Goal: Task Accomplishment & Management: Complete application form

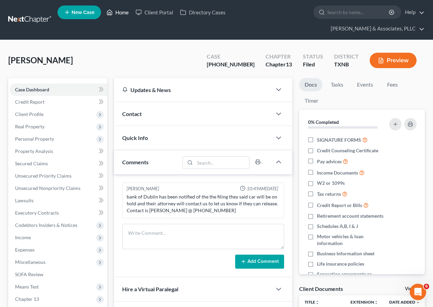
click at [121, 11] on link "Home" at bounding box center [117, 12] width 29 height 12
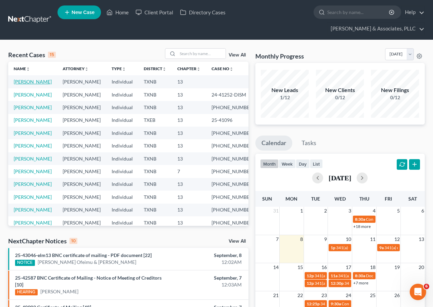
click at [31, 83] on link "[PERSON_NAME]" at bounding box center [33, 82] width 38 height 6
select select "4"
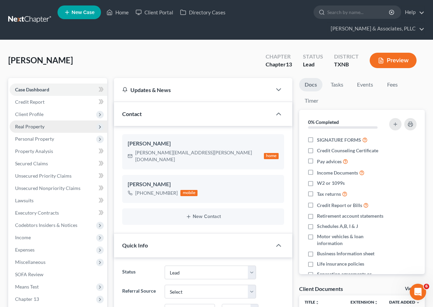
scroll to position [167, 0]
click at [42, 115] on span "Client Profile" at bounding box center [29, 114] width 28 height 6
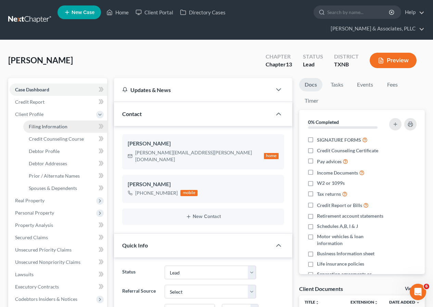
click at [48, 126] on span "Filing Information" at bounding box center [48, 127] width 39 height 6
select select "1"
select select "0"
select select "3"
select select "45"
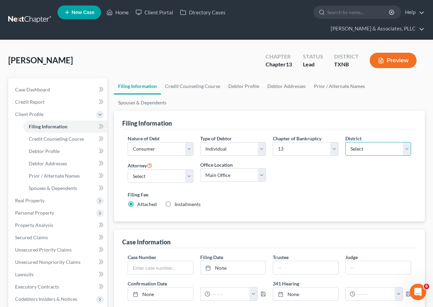
click at [408, 142] on select "Select [US_STATE] - [GEOGRAPHIC_DATA] [US_STATE] - [GEOGRAPHIC_DATA][US_STATE] …" at bounding box center [378, 149] width 66 height 14
select select "77"
click at [345, 142] on select "Select [US_STATE] - [GEOGRAPHIC_DATA] [US_STATE] - [GEOGRAPHIC_DATA][US_STATE] …" at bounding box center [378, 149] width 66 height 14
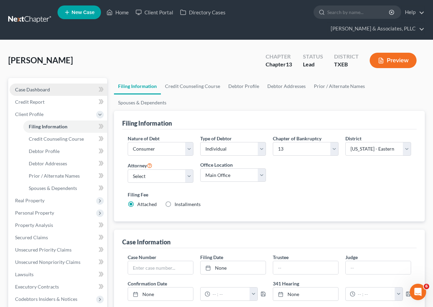
click at [34, 90] on span "Case Dashboard" at bounding box center [32, 90] width 35 height 6
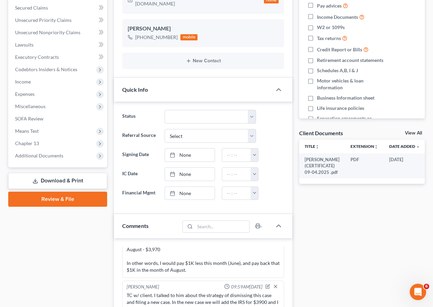
scroll to position [171, 0]
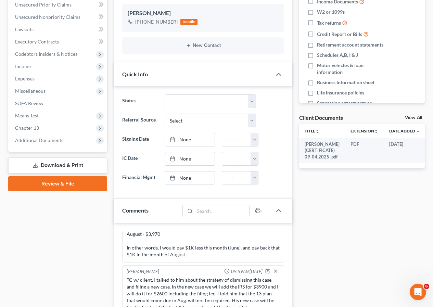
click at [56, 185] on link "Review & File" at bounding box center [57, 183] width 99 height 15
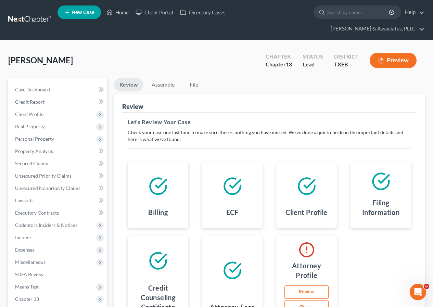
click at [306, 290] on link "Review" at bounding box center [306, 292] width 44 height 14
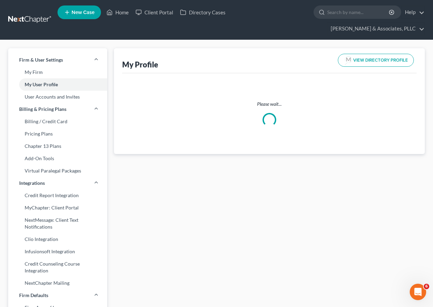
select select "45"
select select "78"
select select "attorney"
select select "0"
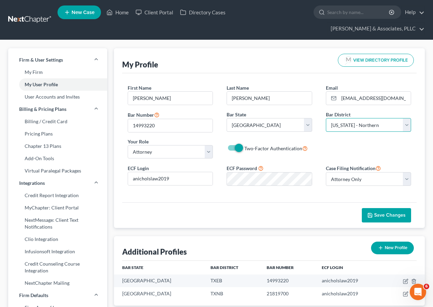
click at [407, 128] on select "Select [US_STATE] - [GEOGRAPHIC_DATA] [US_STATE] - [GEOGRAPHIC_DATA][US_STATE] …" at bounding box center [368, 125] width 85 height 14
select select "77"
click at [326, 118] on select "Select [US_STATE] - [GEOGRAPHIC_DATA] [US_STATE] - [GEOGRAPHIC_DATA][US_STATE] …" at bounding box center [368, 125] width 85 height 14
click at [374, 215] on span "Save Changes" at bounding box center [386, 215] width 38 height 6
click at [121, 13] on link "Home" at bounding box center [117, 12] width 29 height 12
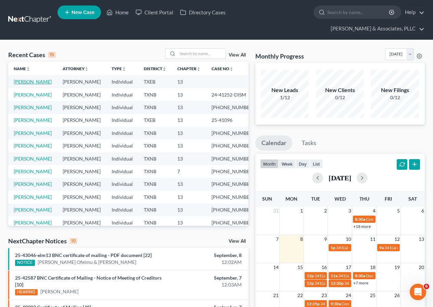
click at [28, 80] on link "[PERSON_NAME]" at bounding box center [33, 82] width 38 height 6
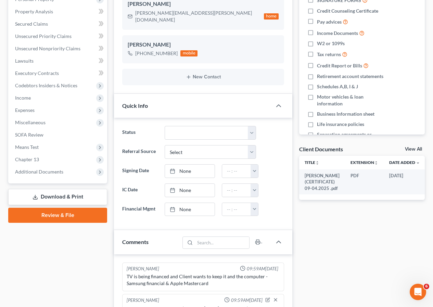
scroll to position [167, 0]
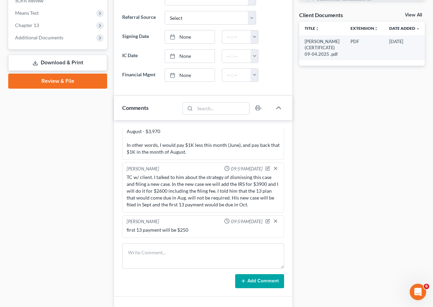
click at [54, 83] on link "Review & File" at bounding box center [57, 81] width 99 height 15
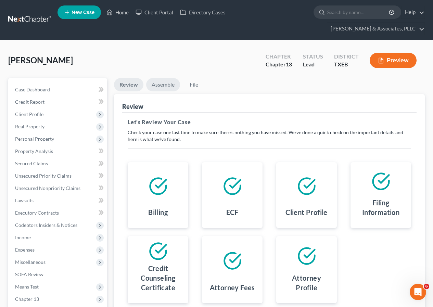
click at [160, 85] on link "Assemble" at bounding box center [163, 84] width 34 height 13
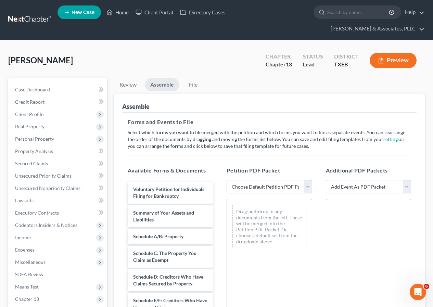
click at [309, 188] on select "Choose Default Petition PDF Packet Emergency Filing (Voluntary Petition and Cre…" at bounding box center [269, 187] width 85 height 14
select select "0"
click at [227, 180] on select "Choose Default Petition PDF Packet Emergency Filing (Voluntary Petition and Cre…" at bounding box center [269, 187] width 85 height 14
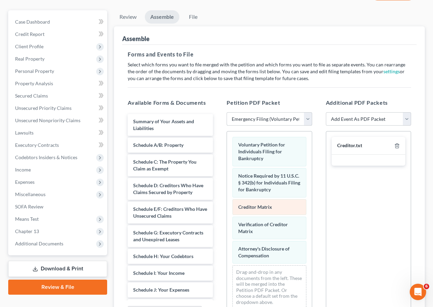
scroll to position [68, 0]
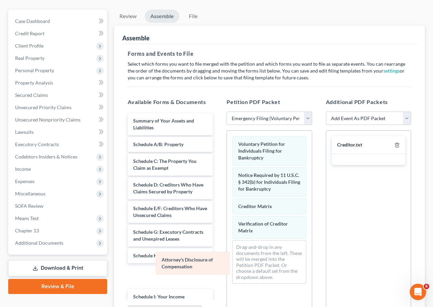
drag, startPoint x: 272, startPoint y: 255, endPoint x: 188, endPoint y: 263, distance: 84.3
click at [227, 268] on div "Attorney's Disclosure of Compensation Voluntary Petition for Individuals Filing…" at bounding box center [269, 210] width 85 height 158
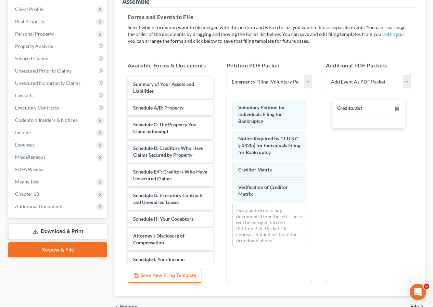
scroll to position [142, 0]
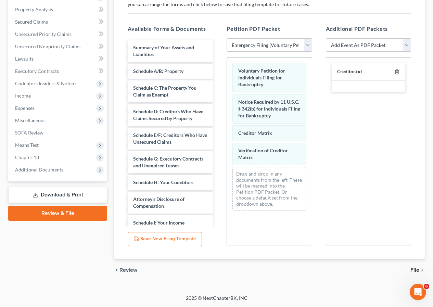
click at [414, 269] on span "File" at bounding box center [414, 269] width 9 height 5
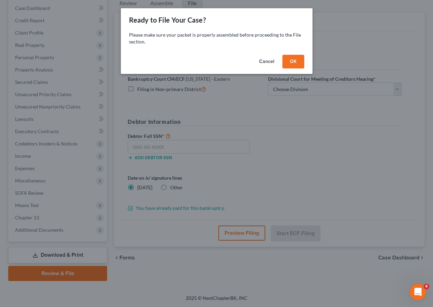
scroll to position [81, 0]
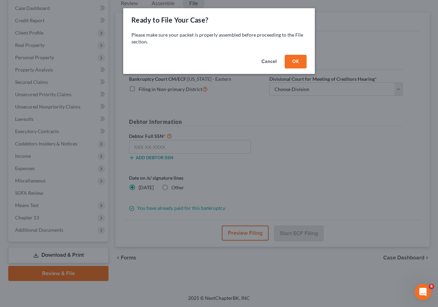
click at [294, 64] on button "OK" at bounding box center [296, 62] width 22 height 14
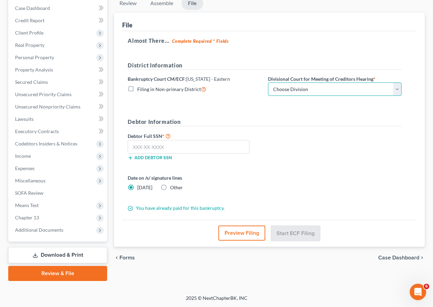
click at [395, 92] on select "Choose Division Beaumont Lufkin [PERSON_NAME] ([GEOGRAPHIC_DATA]) Texarkana [PE…" at bounding box center [334, 89] width 133 height 14
select select "3"
click at [268, 82] on select "Choose Division Beaumont Lufkin [PERSON_NAME] ([GEOGRAPHIC_DATA]) Texarkana [PE…" at bounding box center [334, 89] width 133 height 14
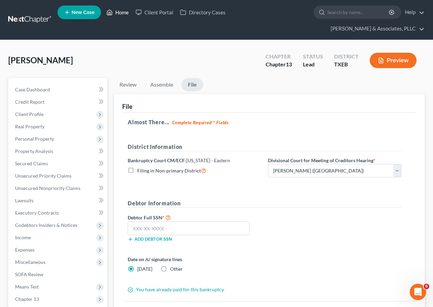
click at [120, 12] on link "Home" at bounding box center [117, 12] width 29 height 12
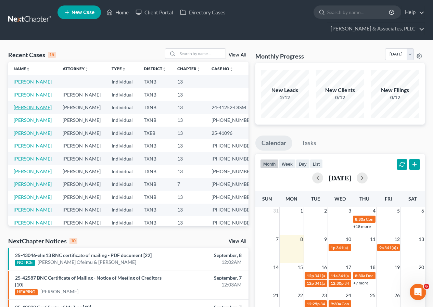
click at [33, 110] on link "[PERSON_NAME]" at bounding box center [33, 107] width 38 height 6
select select "2"
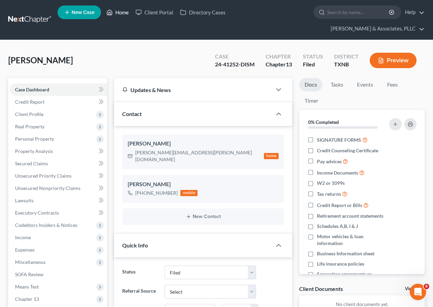
click at [119, 14] on link "Home" at bounding box center [117, 12] width 29 height 12
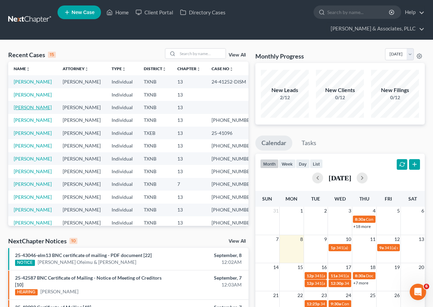
click at [28, 110] on link "[PERSON_NAME]" at bounding box center [33, 107] width 38 height 6
select select "4"
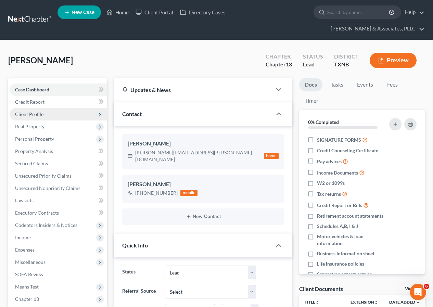
click at [36, 116] on span "Client Profile" at bounding box center [29, 114] width 28 height 6
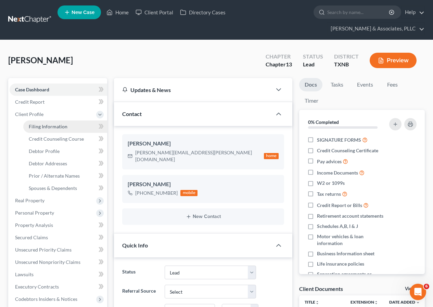
click at [48, 127] on span "Filing Information" at bounding box center [48, 127] width 39 height 6
select select "1"
select select "0"
select select "3"
select select "78"
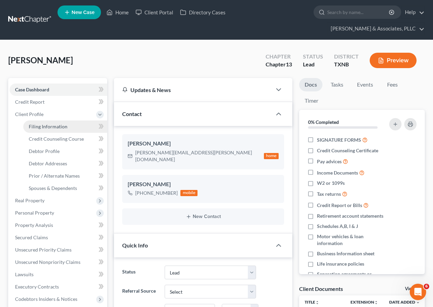
select select "45"
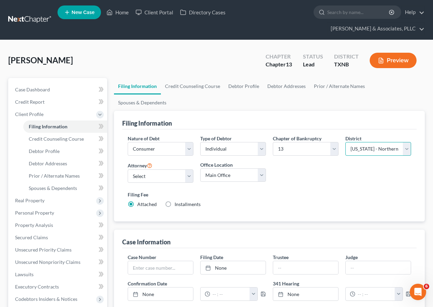
click at [408, 142] on select "Select [US_STATE] - [GEOGRAPHIC_DATA] [US_STATE] - [GEOGRAPHIC_DATA][US_STATE] …" at bounding box center [378, 149] width 66 height 14
select select "77"
click at [345, 142] on select "Select [US_STATE] - [GEOGRAPHIC_DATA] [US_STATE] - [GEOGRAPHIC_DATA][US_STATE] …" at bounding box center [378, 149] width 66 height 14
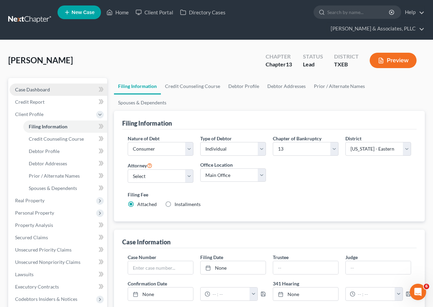
click at [33, 90] on span "Case Dashboard" at bounding box center [32, 90] width 35 height 6
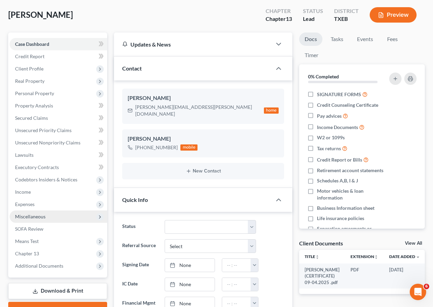
scroll to position [103, 0]
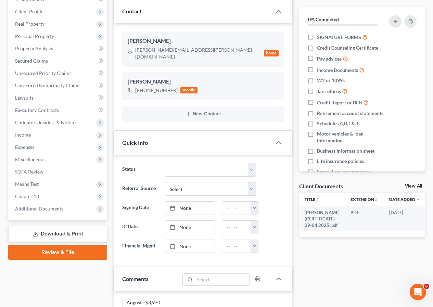
click at [57, 255] on link "Review & File" at bounding box center [57, 252] width 99 height 15
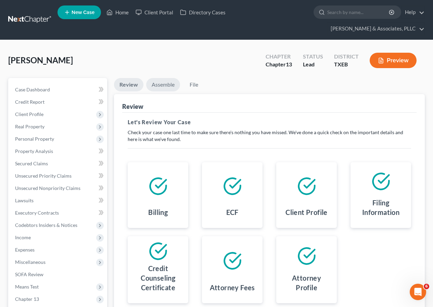
click at [159, 87] on link "Assemble" at bounding box center [163, 84] width 34 height 13
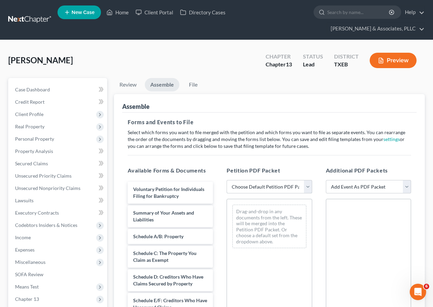
click at [309, 190] on select "Choose Default Petition PDF Packet Emergency Filing (Voluntary Petition and Cre…" at bounding box center [269, 187] width 85 height 14
select select "0"
click at [227, 180] on select "Choose Default Petition PDF Packet Emergency Filing (Voluntary Petition and Cre…" at bounding box center [269, 187] width 85 height 14
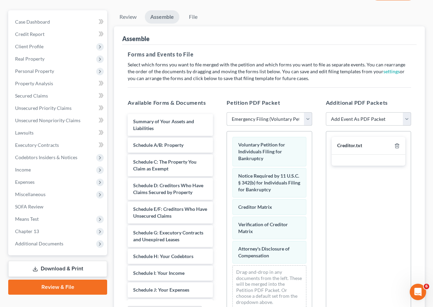
scroll to position [68, 0]
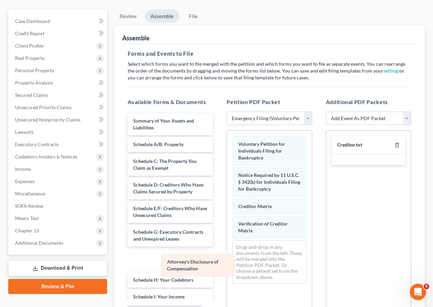
drag, startPoint x: 257, startPoint y: 250, endPoint x: 164, endPoint y: 265, distance: 94.4
click at [227, 265] on div "Attorney's Disclosure of Compensation Voluntary Petition for Individuals Filing…" at bounding box center [269, 210] width 85 height 158
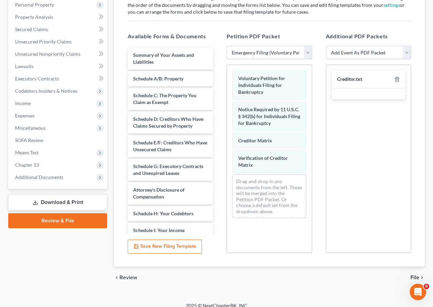
scroll to position [142, 0]
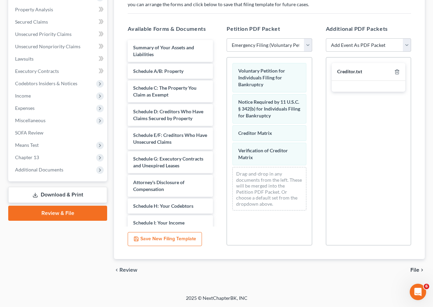
click at [412, 268] on span "File" at bounding box center [414, 269] width 9 height 5
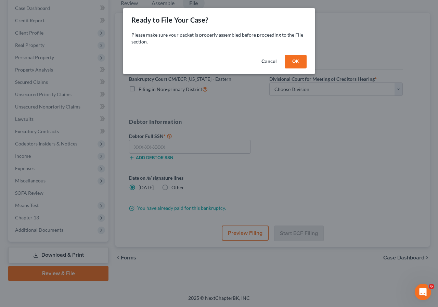
click at [290, 60] on button "OK" at bounding box center [296, 62] width 22 height 14
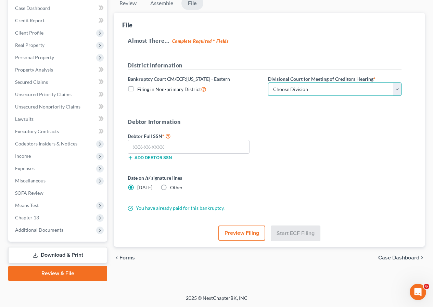
click at [394, 91] on select "Choose Division Beaumont Lufkin [PERSON_NAME] ([GEOGRAPHIC_DATA]) Texarkana [PE…" at bounding box center [334, 89] width 133 height 14
select select "3"
click at [268, 82] on select "Choose Division Beaumont Lufkin [PERSON_NAME] ([GEOGRAPHIC_DATA]) Texarkana [PE…" at bounding box center [334, 89] width 133 height 14
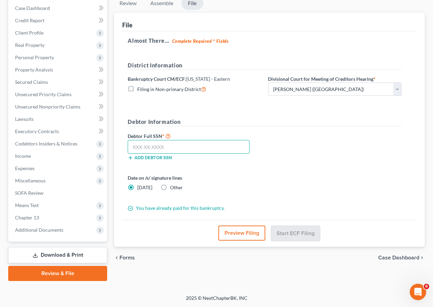
click at [159, 147] on input "text" at bounding box center [189, 147] width 122 height 14
type input "097-78-7151"
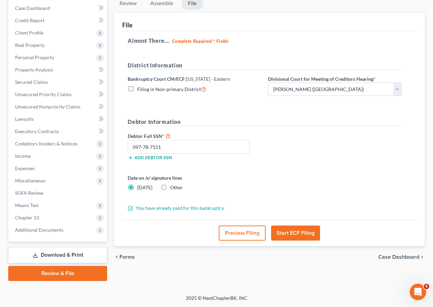
click at [301, 237] on button "Start ECF Filing" at bounding box center [295, 233] width 49 height 15
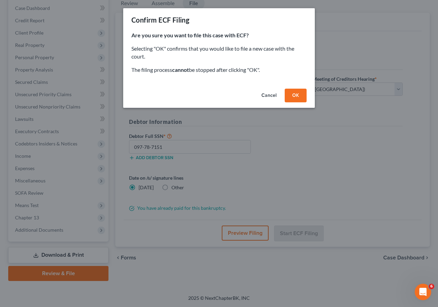
click at [289, 97] on button "OK" at bounding box center [296, 96] width 22 height 14
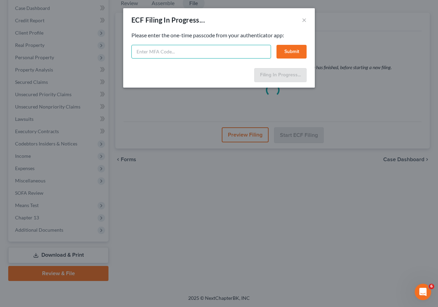
click at [182, 53] on input "text" at bounding box center [201, 52] width 140 height 14
type input "388135"
click at [287, 55] on button "Submit" at bounding box center [292, 52] width 30 height 14
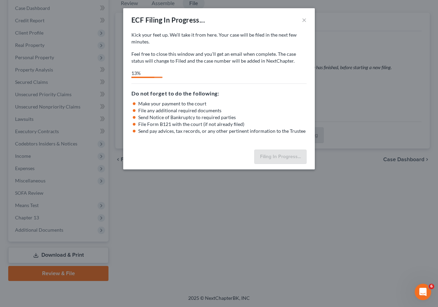
select select "3"
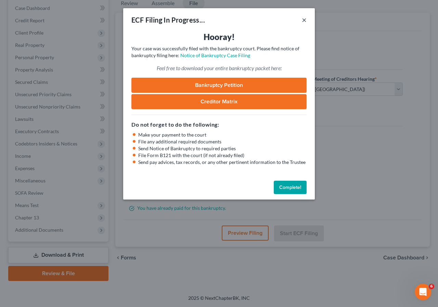
click at [304, 18] on button "×" at bounding box center [304, 20] width 5 height 8
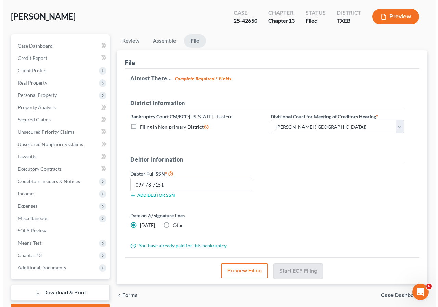
scroll to position [0, 0]
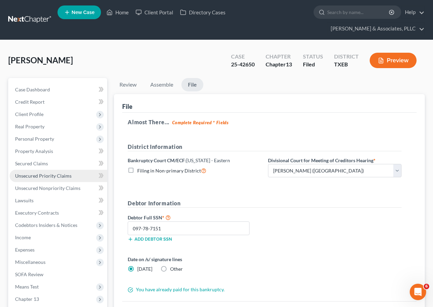
click at [34, 174] on span "Unsecured Priority Claims" at bounding box center [43, 176] width 56 height 6
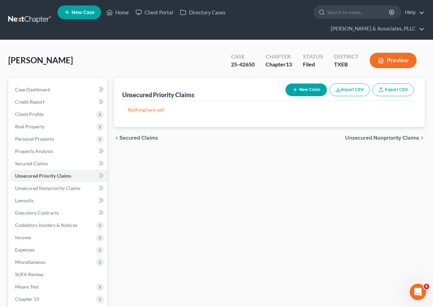
click at [301, 92] on button "New Claim" at bounding box center [305, 90] width 41 height 13
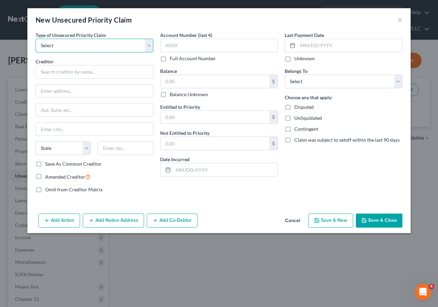
click at [150, 47] on select "Select Taxes & Other Government Units Domestic Support Obligations Extensions o…" at bounding box center [95, 46] width 118 height 14
select select "0"
click at [36, 39] on select "Select Taxes & Other Government Units Domestic Support Obligations Extensions o…" at bounding box center [95, 46] width 118 height 14
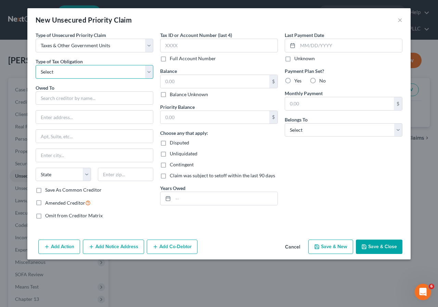
click at [150, 76] on select "Select Federal City State Franchise Tax Board Other" at bounding box center [95, 72] width 118 height 14
select select "0"
click at [36, 65] on select "Select Federal City State Franchise Tax Board Other" at bounding box center [95, 72] width 118 height 14
click at [75, 98] on input "text" at bounding box center [95, 98] width 118 height 14
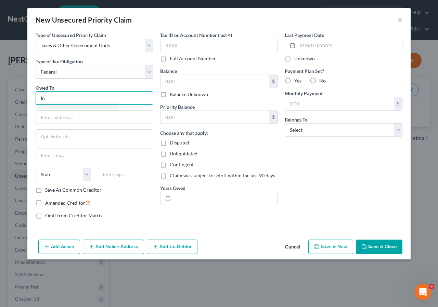
type input "I"
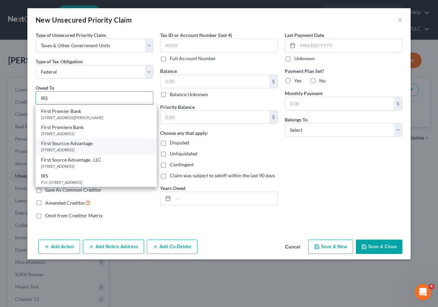
scroll to position [194, 0]
type input "IRS"
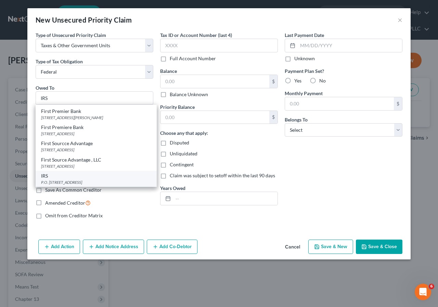
click at [78, 180] on div "P.O. [STREET_ADDRESS]" at bounding box center [96, 182] width 110 height 6
type input "P.O. Box 7346"
type input "[GEOGRAPHIC_DATA]"
select select "39"
type input "19101"
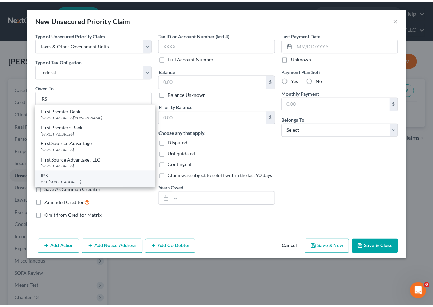
scroll to position [0, 0]
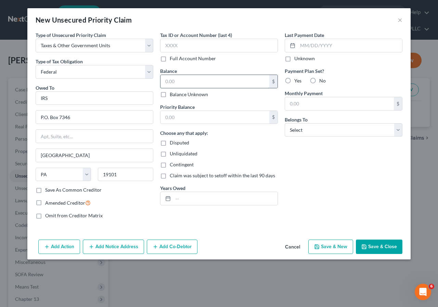
drag, startPoint x: 164, startPoint y: 81, endPoint x: 164, endPoint y: 92, distance: 11.3
click at [164, 81] on input "text" at bounding box center [215, 81] width 109 height 13
type input "4,500"
click at [384, 244] on button "Save & Close" at bounding box center [379, 247] width 47 height 14
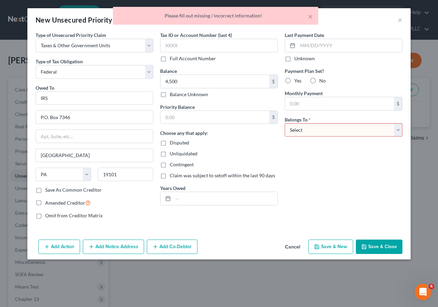
click at [399, 132] on select "Select Debtor 1 Only Debtor 2 Only Debtor 1 And Debtor 2 Only At Least One Of T…" at bounding box center [344, 130] width 118 height 14
select select "0"
click at [285, 123] on select "Select Debtor 1 Only Debtor 2 Only Debtor 1 And Debtor 2 Only At Least One Of T…" at bounding box center [344, 130] width 118 height 14
click at [381, 243] on button "Save & Close" at bounding box center [379, 247] width 47 height 14
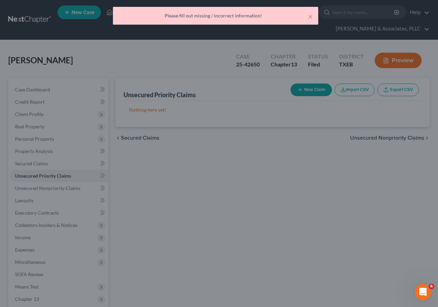
type input "4,500.00"
type input "0.00"
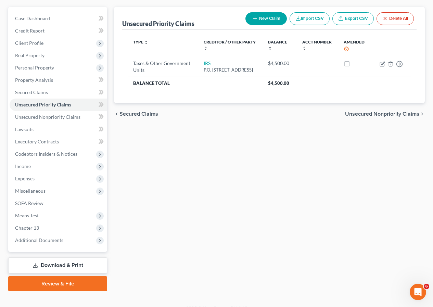
scroll to position [81, 0]
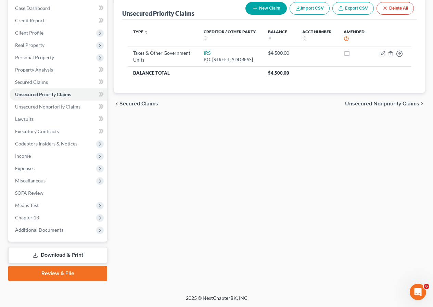
click at [54, 255] on link "Download & Print" at bounding box center [57, 255] width 99 height 16
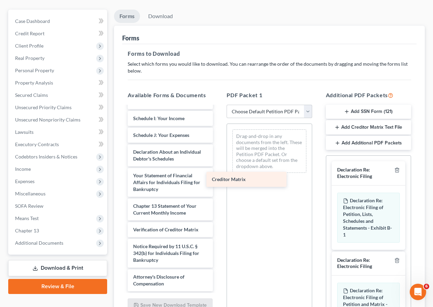
scroll to position [208, 0]
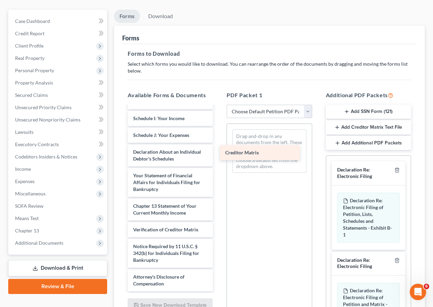
drag, startPoint x: 153, startPoint y: 215, endPoint x: 248, endPoint y: 145, distance: 117.5
click at [218, 145] on div "Creditor Matrix [PERSON_NAME] (CERTIFICATE) 09-04.2025 .pdf Voluntary Petition …" at bounding box center [170, 101] width 96 height 379
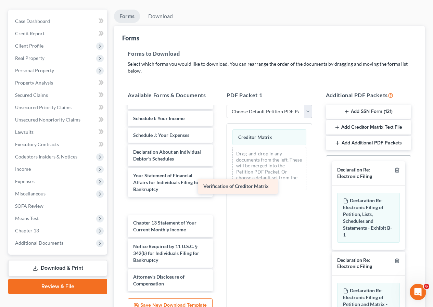
scroll to position [191, 0]
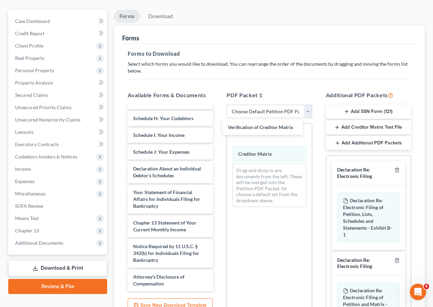
drag, startPoint x: 158, startPoint y: 231, endPoint x: 253, endPoint y: 138, distance: 132.6
click at [218, 130] on div "Verification of Creditor Matrix [PERSON_NAME] (CERTIFICATE) 09-04.2025 .pdf Vol…" at bounding box center [170, 110] width 96 height 362
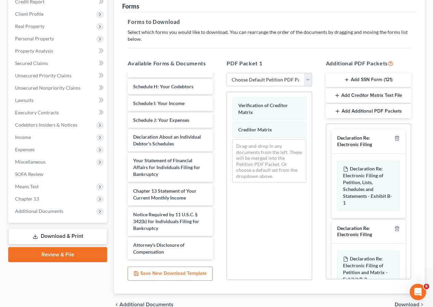
scroll to position [135, 0]
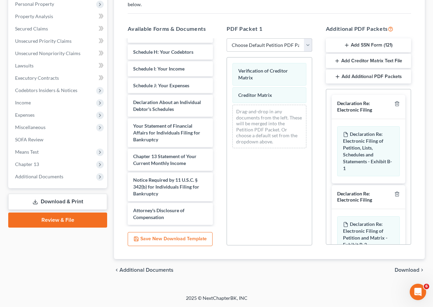
click at [400, 270] on span "Download" at bounding box center [407, 269] width 25 height 5
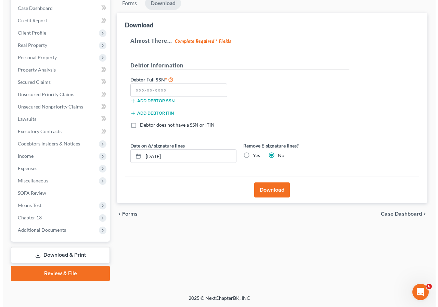
scroll to position [81, 0]
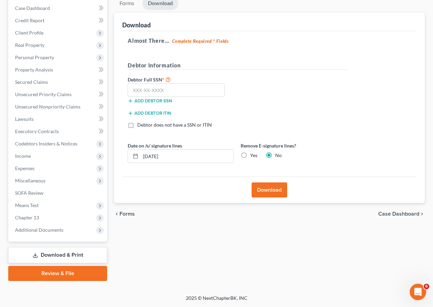
click at [273, 189] on button "Download" at bounding box center [270, 189] width 36 height 15
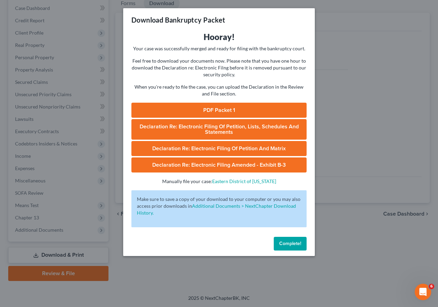
click at [213, 109] on link "PDF Packet 1" at bounding box center [218, 110] width 175 height 15
click at [282, 243] on span "Complete!" at bounding box center [290, 244] width 22 height 6
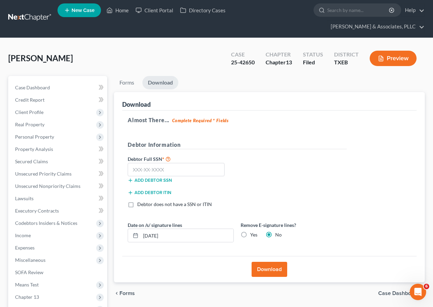
scroll to position [0, 0]
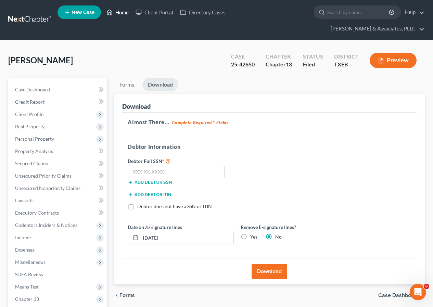
click at [119, 13] on link "Home" at bounding box center [117, 12] width 29 height 12
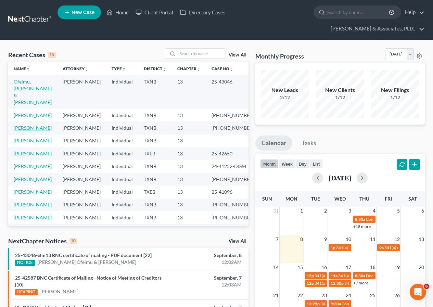
click at [33, 125] on link "[PERSON_NAME]" at bounding box center [33, 128] width 38 height 6
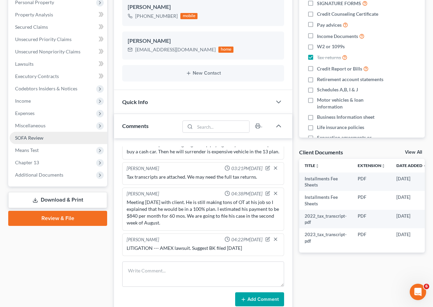
scroll to position [137, 0]
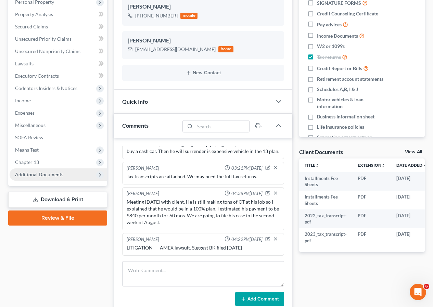
click at [38, 176] on span "Additional Documents" at bounding box center [39, 174] width 48 height 6
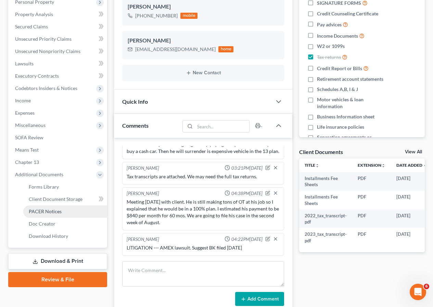
click at [57, 209] on span "PACER Notices" at bounding box center [45, 211] width 33 height 6
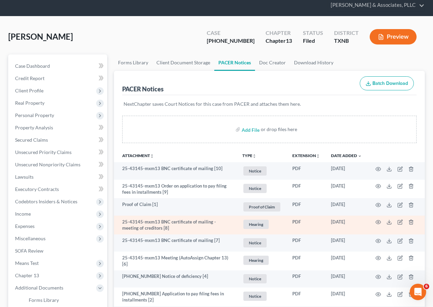
scroll to position [34, 0]
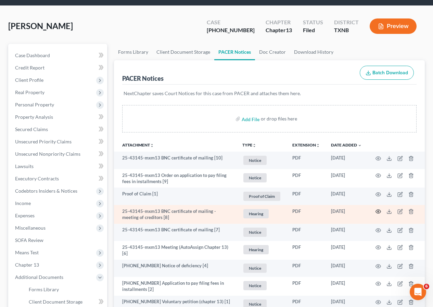
click at [377, 213] on icon "button" at bounding box center [377, 211] width 5 height 5
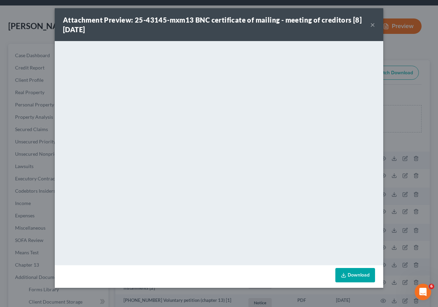
click at [372, 21] on button "×" at bounding box center [372, 25] width 5 height 8
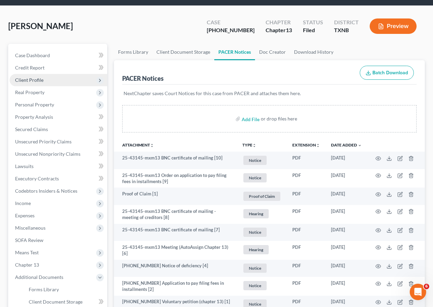
click at [39, 80] on span "Client Profile" at bounding box center [29, 80] width 28 height 6
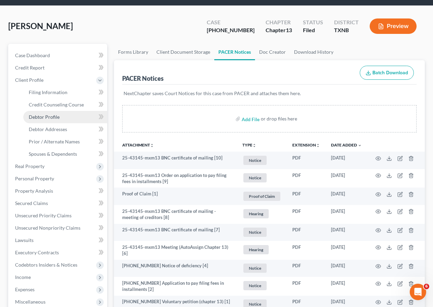
click at [53, 113] on link "Debtor Profile" at bounding box center [65, 117] width 84 height 12
select select "0"
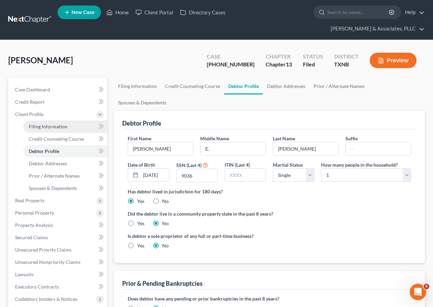
click at [49, 128] on span "Filing Information" at bounding box center [48, 127] width 39 height 6
select select "1"
select select "0"
select select "3"
select select "78"
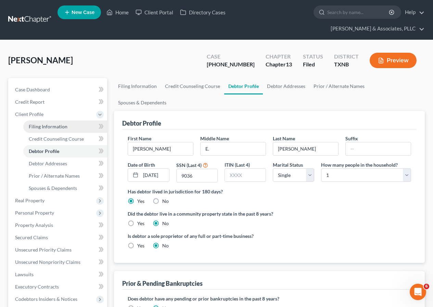
select select "0"
select select "45"
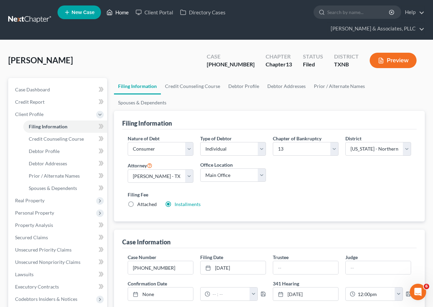
click at [118, 12] on link "Home" at bounding box center [117, 12] width 29 height 12
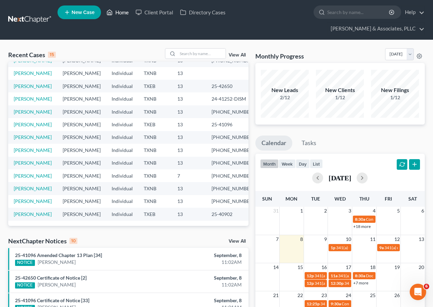
scroll to position [150, 0]
click at [237, 55] on link "View All" at bounding box center [237, 55] width 17 height 5
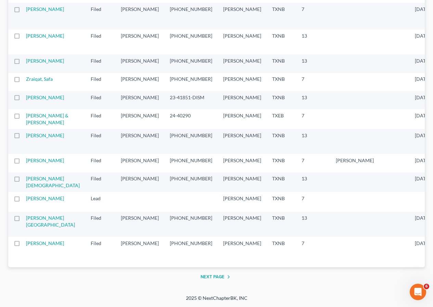
scroll to position [1198, 0]
click at [35, 12] on link "[PERSON_NAME]" at bounding box center [45, 9] width 38 height 6
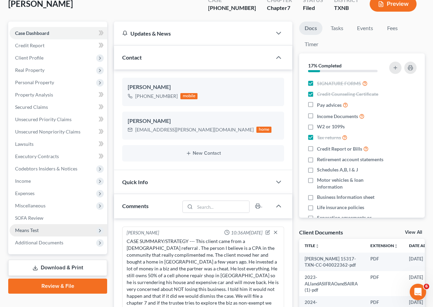
scroll to position [68, 0]
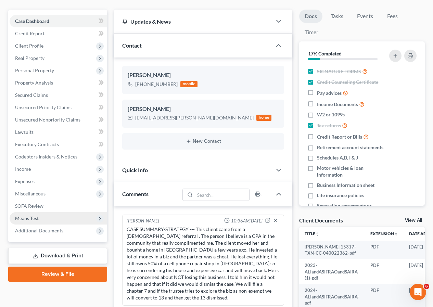
click at [50, 218] on span "Means Test" at bounding box center [59, 218] width 98 height 12
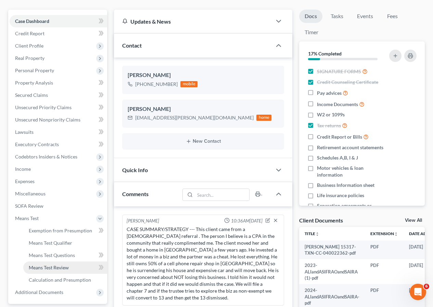
click at [58, 268] on span "Means Test Review" at bounding box center [49, 268] width 40 height 6
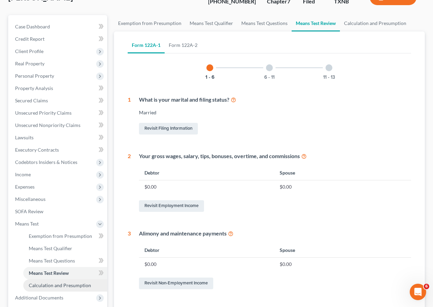
scroll to position [68, 0]
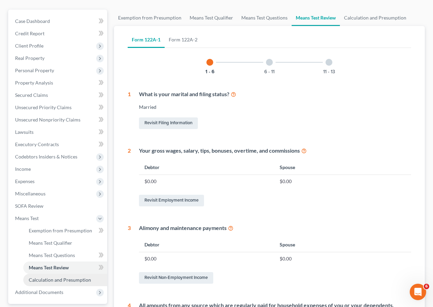
click at [66, 281] on span "Calculation and Presumption" at bounding box center [60, 280] width 62 height 6
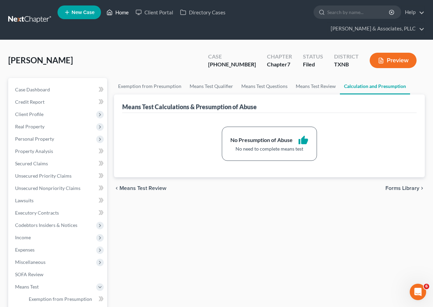
click at [122, 13] on link "Home" at bounding box center [117, 12] width 29 height 12
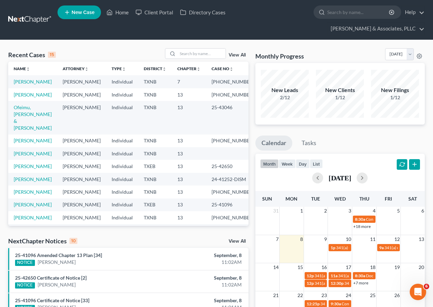
click at [233, 53] on link "View All" at bounding box center [237, 55] width 17 height 5
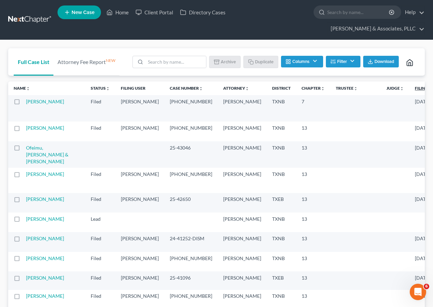
click at [415, 88] on link "Filing Date unfold_more expand_more expand_less" at bounding box center [429, 88] width 29 height 5
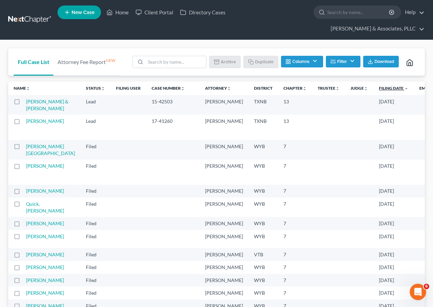
click at [379, 89] on link "Filing Date unfold_more expand_more expand_less" at bounding box center [393, 88] width 29 height 5
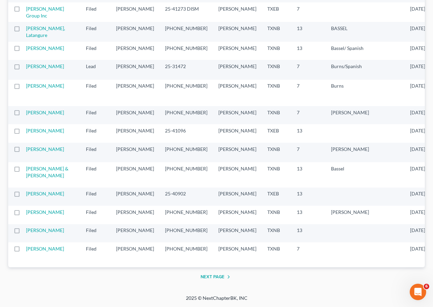
scroll to position [1370, 0]
click at [208, 276] on button "Next Page" at bounding box center [217, 277] width 32 height 8
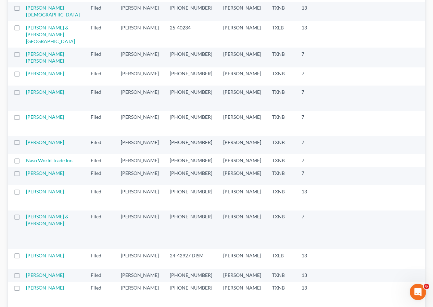
scroll to position [445, 0]
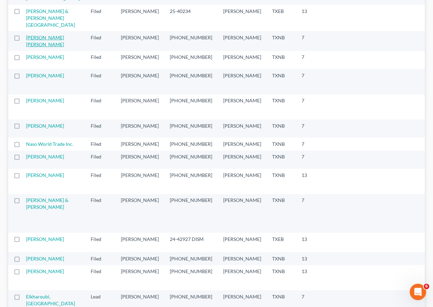
click at [34, 47] on link "[PERSON_NAME] [PERSON_NAME]" at bounding box center [45, 41] width 38 height 13
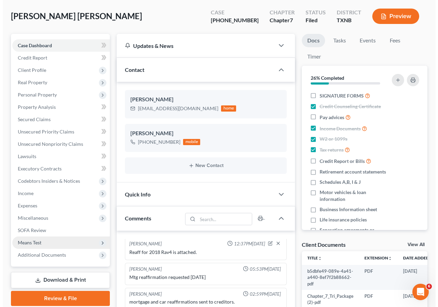
scroll to position [44, 0]
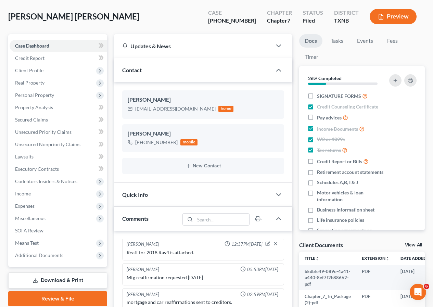
click at [388, 14] on button "Preview" at bounding box center [393, 16] width 47 height 15
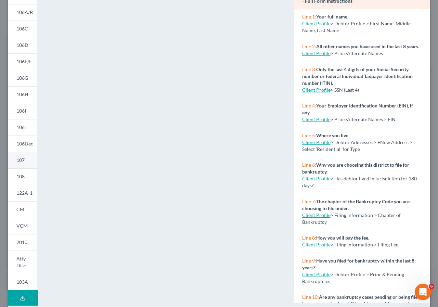
scroll to position [79, 0]
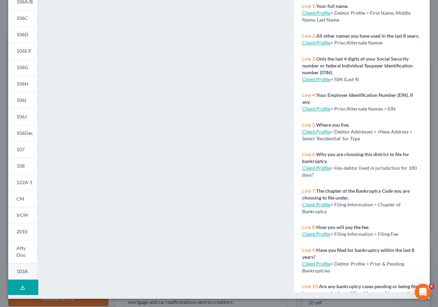
click at [22, 271] on span "103A" at bounding box center [22, 271] width 12 height 6
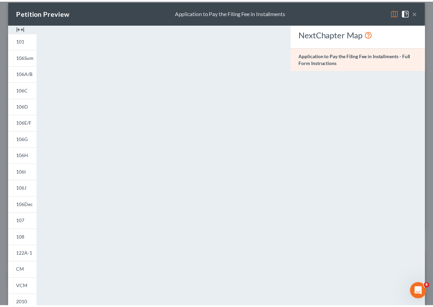
scroll to position [7, 0]
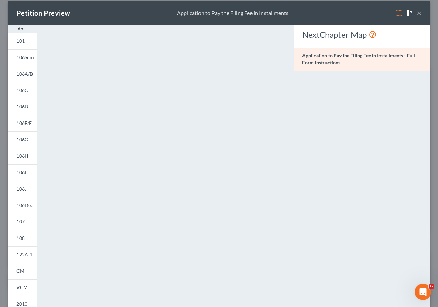
click at [417, 12] on button "×" at bounding box center [419, 13] width 5 height 8
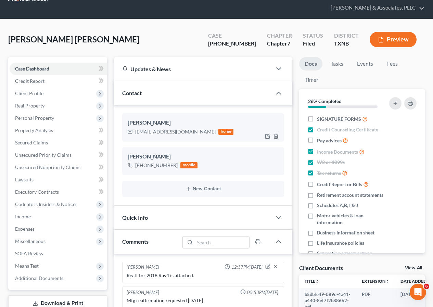
scroll to position [0, 0]
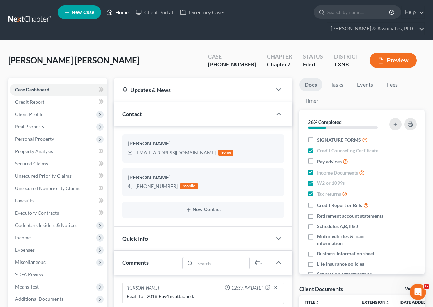
click at [118, 12] on link "Home" at bounding box center [117, 12] width 29 height 12
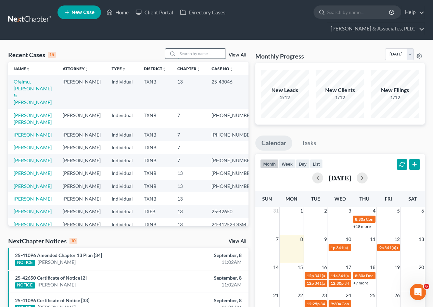
click at [187, 52] on input "search" at bounding box center [202, 54] width 48 height 10
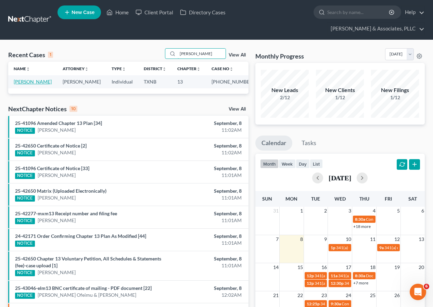
type input "[PERSON_NAME]"
click at [23, 82] on link "[PERSON_NAME]" at bounding box center [33, 82] width 38 height 6
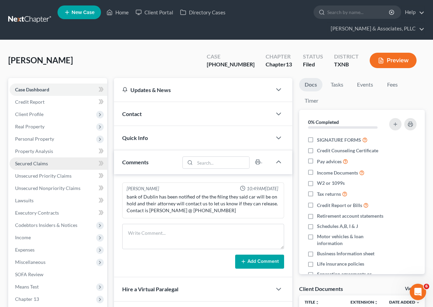
click at [39, 163] on span "Secured Claims" at bounding box center [31, 164] width 33 height 6
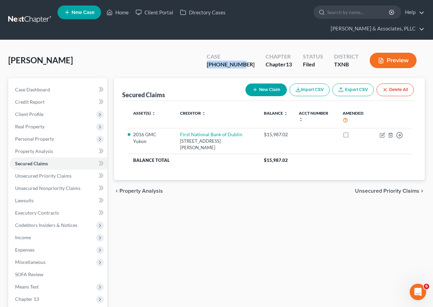
drag, startPoint x: 222, startPoint y: 63, endPoint x: 255, endPoint y: 62, distance: 32.9
click at [255, 62] on div "Case [PHONE_NUMBER]" at bounding box center [230, 61] width 59 height 20
copy div "[PHONE_NUMBER]"
drag, startPoint x: 33, startPoint y: 60, endPoint x: 59, endPoint y: 61, distance: 26.0
click at [59, 61] on div "[PERSON_NAME] Upgraded Case [PHONE_NUMBER] Chapter Chapter 13 Status [GEOGRAPHI…" at bounding box center [216, 63] width 417 height 30
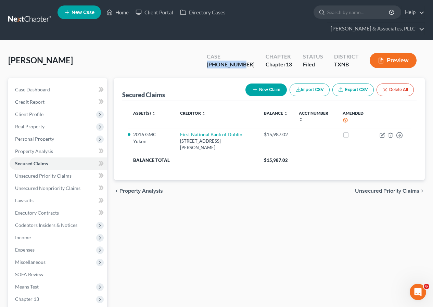
copy span "[PERSON_NAME]"
